Goal: Task Accomplishment & Management: Manage account settings

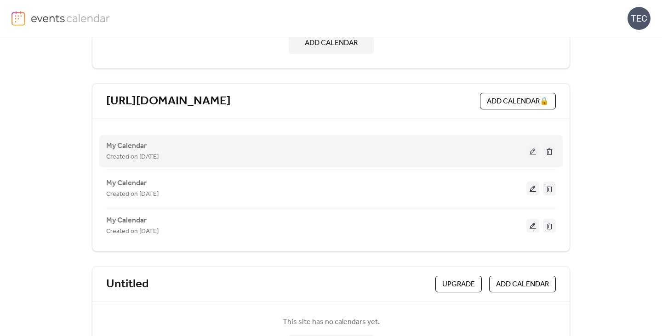
scroll to position [232, 0]
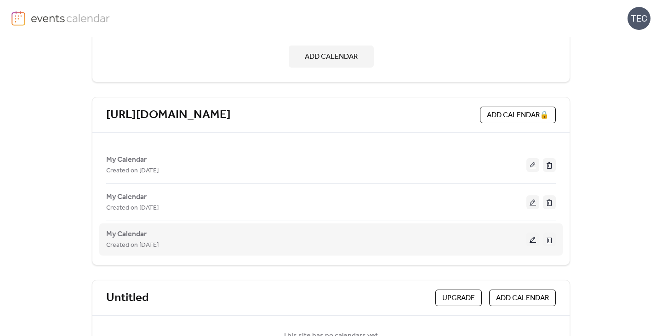
click at [546, 239] on button at bounding box center [549, 240] width 13 height 14
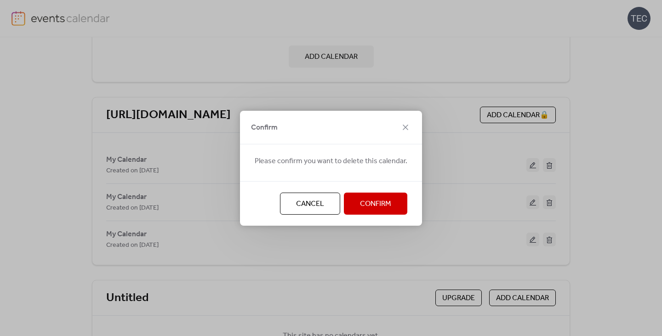
click at [380, 205] on span "Confirm" at bounding box center [375, 204] width 31 height 11
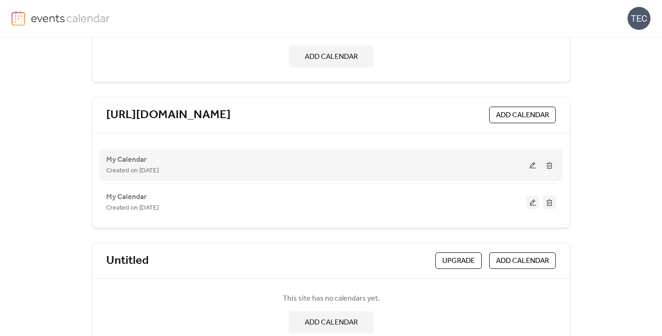
click at [527, 168] on button at bounding box center [532, 165] width 13 height 14
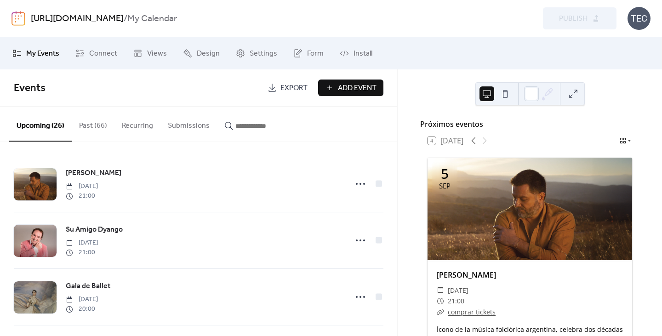
click at [370, 83] on span "Add Event" at bounding box center [357, 88] width 39 height 11
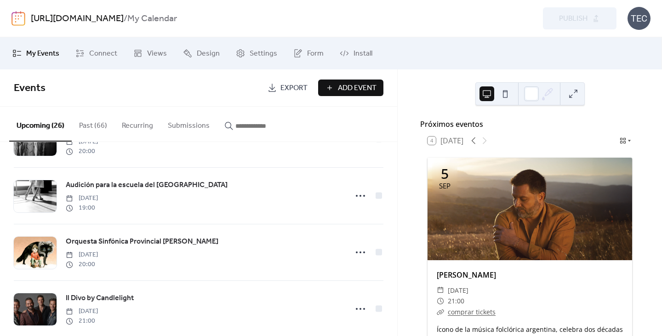
scroll to position [160, 0]
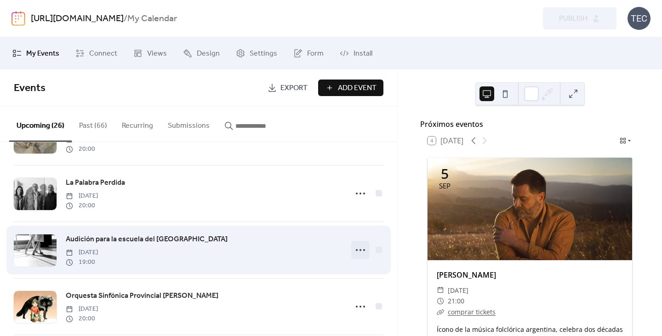
click at [355, 250] on icon at bounding box center [360, 250] width 15 height 15
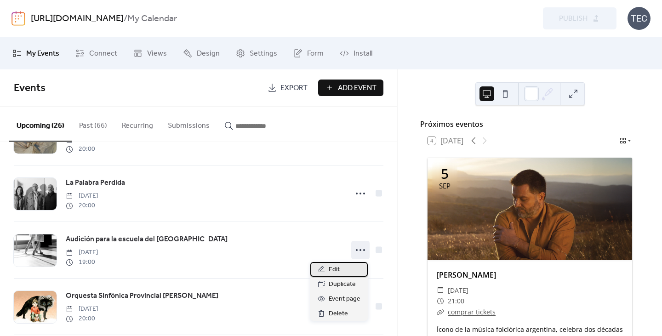
click at [344, 269] on div "Edit" at bounding box center [338, 269] width 57 height 15
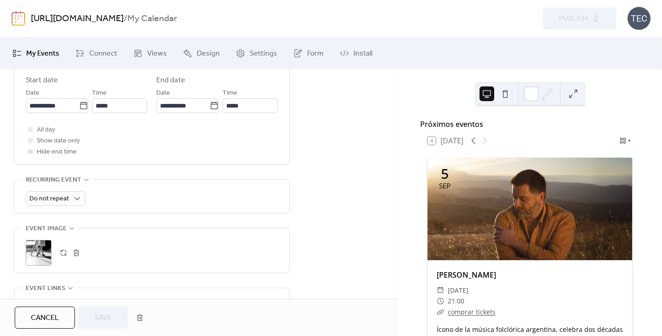
scroll to position [414, 0]
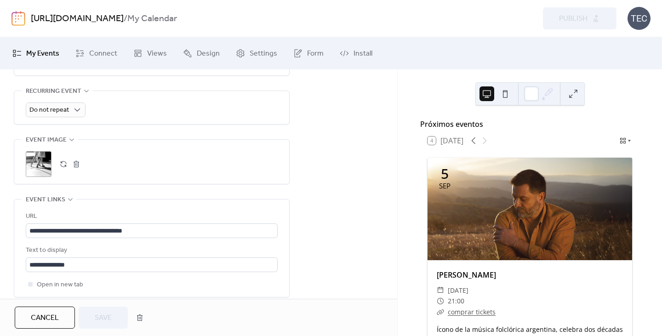
click at [43, 165] on div ";" at bounding box center [39, 164] width 26 height 26
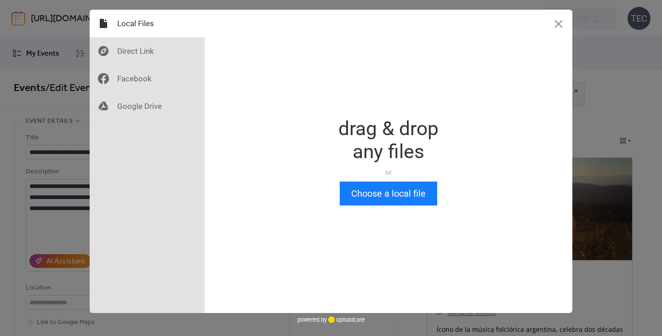
scroll to position [0, 0]
click at [352, 187] on button "Choose a local file" at bounding box center [388, 194] width 97 height 24
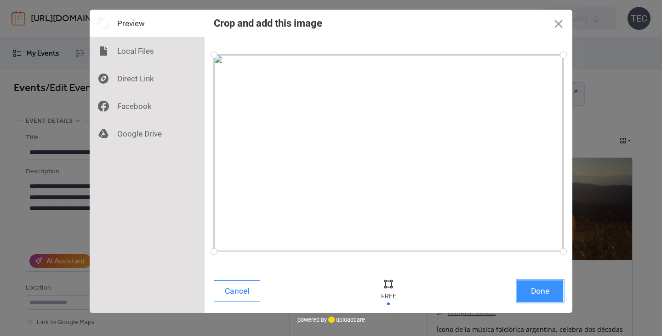
click at [530, 288] on button "Done" at bounding box center [540, 291] width 46 height 22
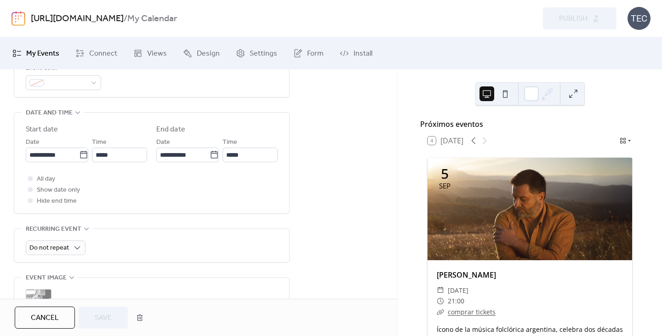
scroll to position [322, 0]
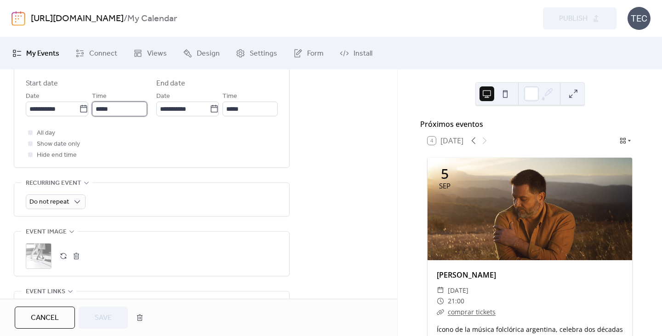
click at [112, 106] on input "*****" at bounding box center [119, 109] width 55 height 15
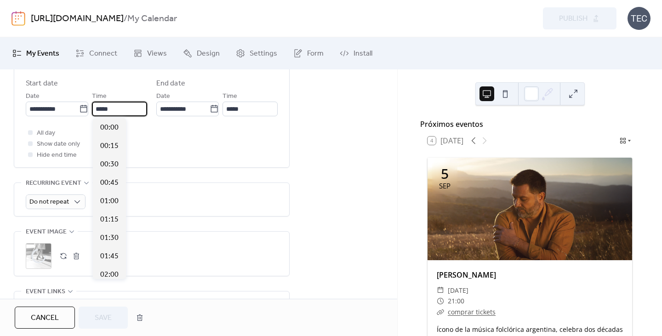
click at [112, 106] on input "*****" at bounding box center [119, 109] width 55 height 15
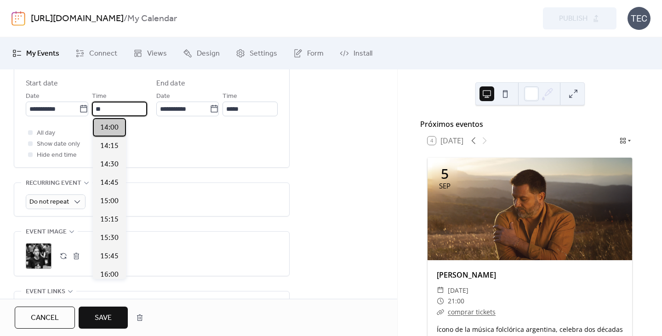
click at [94, 129] on div "14:00" at bounding box center [109, 127] width 33 height 18
type input "*****"
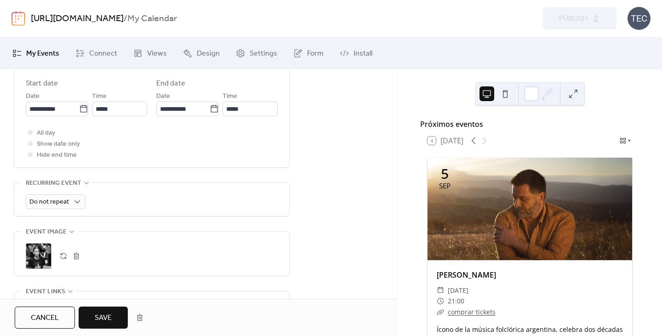
drag, startPoint x: 113, startPoint y: 314, endPoint x: 127, endPoint y: 310, distance: 14.7
click at [113, 314] on button "Save" at bounding box center [103, 318] width 49 height 22
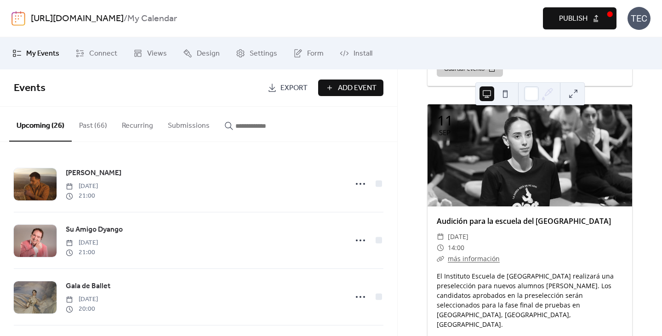
scroll to position [1150, 0]
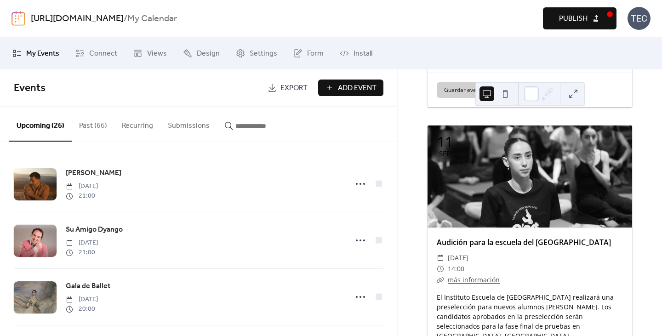
click at [569, 26] on button "Publish" at bounding box center [580, 18] width 74 height 22
click at [46, 21] on link "[URL][DOMAIN_NAME]" at bounding box center [77, 18] width 93 height 17
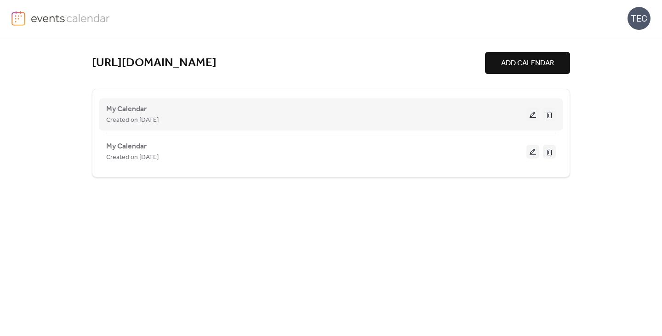
click at [357, 120] on div "Created on 3-Sep-2025" at bounding box center [316, 119] width 420 height 11
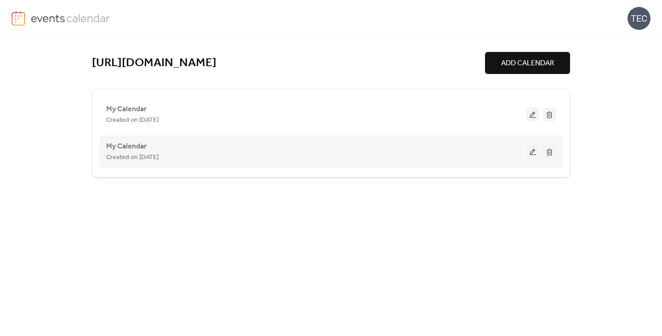
click at [553, 155] on button at bounding box center [549, 152] width 13 height 14
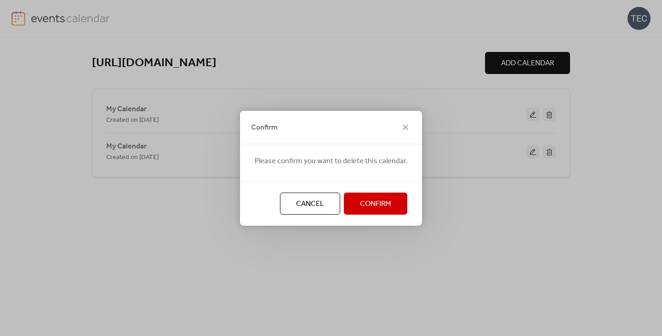
click at [377, 203] on span "Confirm" at bounding box center [375, 204] width 31 height 11
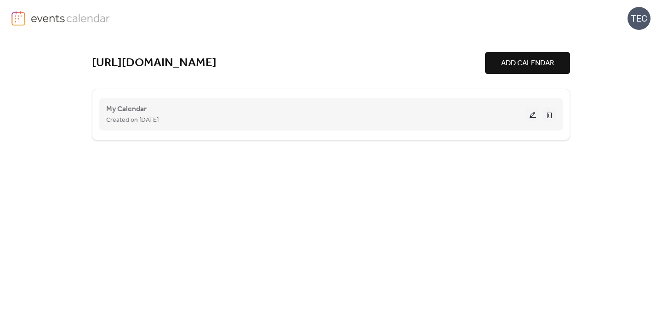
click at [483, 118] on div "Created on 3-Sep-2025" at bounding box center [316, 119] width 420 height 11
click at [538, 114] on button at bounding box center [532, 115] width 13 height 14
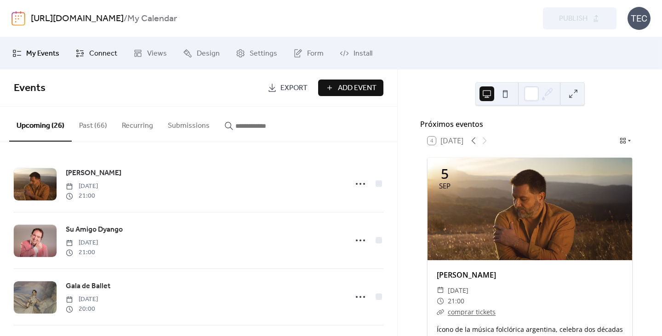
click at [80, 51] on icon at bounding box center [79, 53] width 9 height 9
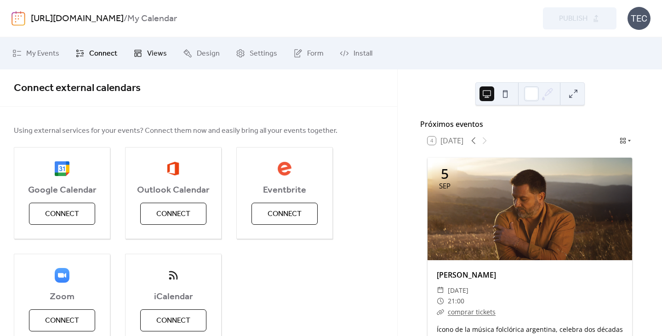
click at [140, 52] on icon at bounding box center [137, 53] width 9 height 9
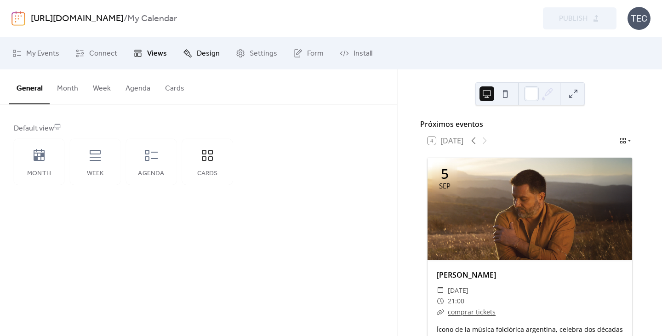
click at [198, 51] on span "Design" at bounding box center [208, 53] width 23 height 11
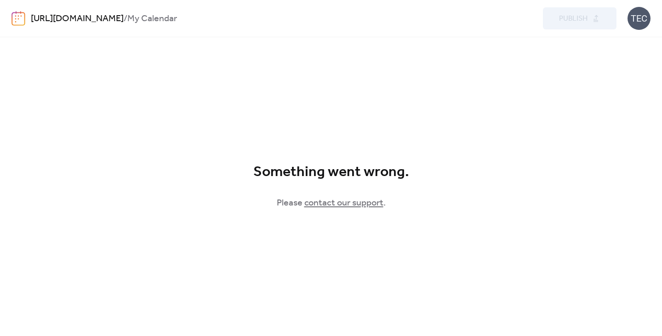
click at [333, 202] on link "contact our support" at bounding box center [343, 203] width 79 height 17
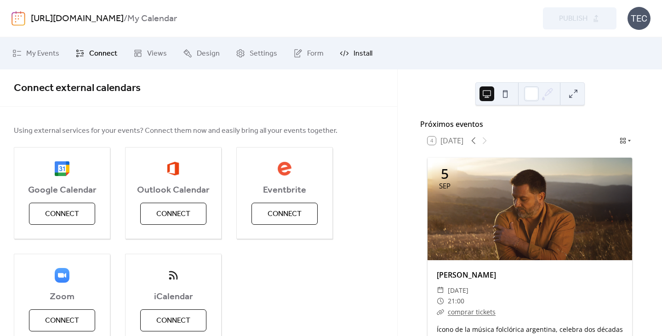
click at [354, 53] on span "Install" at bounding box center [363, 53] width 19 height 11
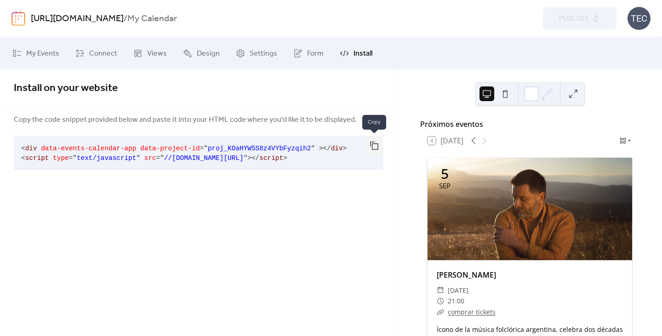
click at [376, 149] on button "button" at bounding box center [374, 146] width 18 height 20
